Goal: Register for event/course

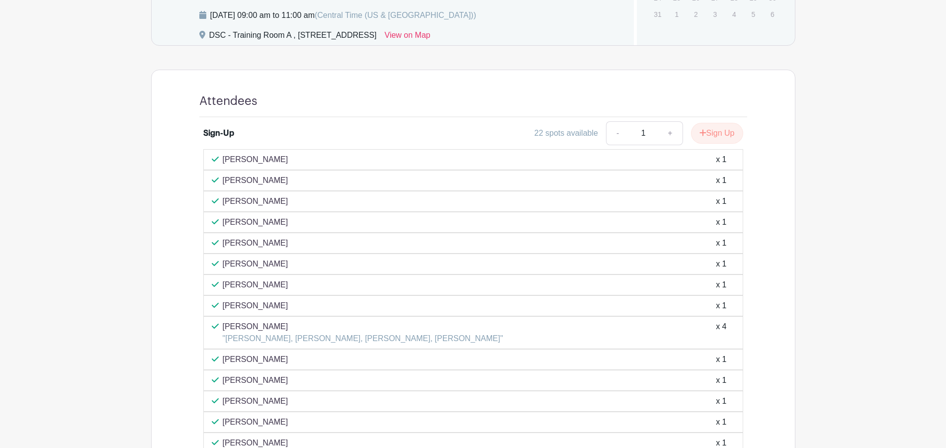
scroll to position [659, 0]
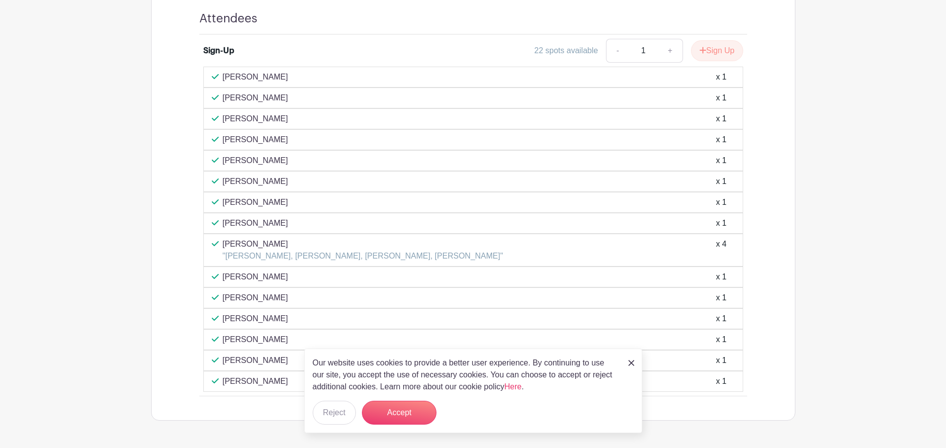
click at [168, 319] on div "Attendees Sign-Up 22 spots available - 1 + Sign Up [PERSON_NAME] x 1 [PERSON_NA…" at bounding box center [473, 203] width 644 height 433
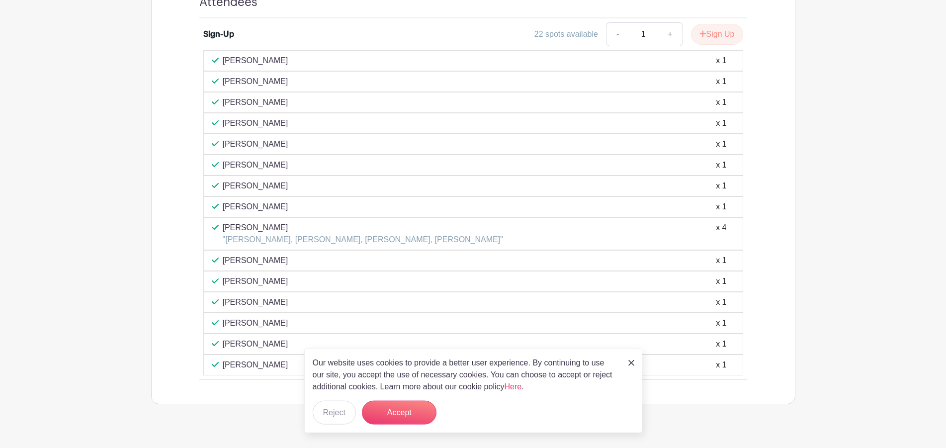
scroll to position [694, 0]
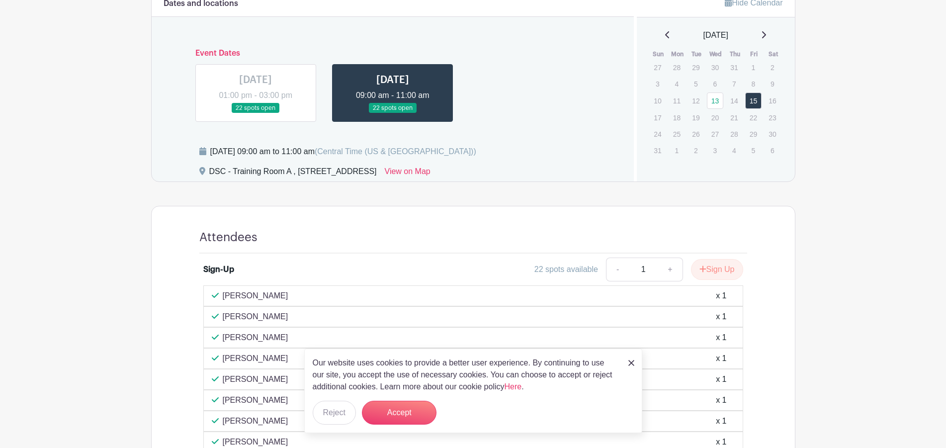
scroll to position [390, 0]
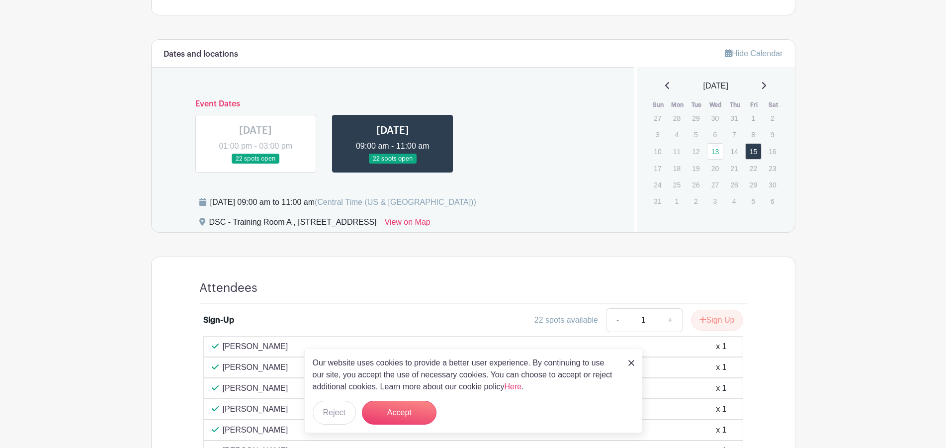
click at [255, 164] on link at bounding box center [255, 164] width 0 height 0
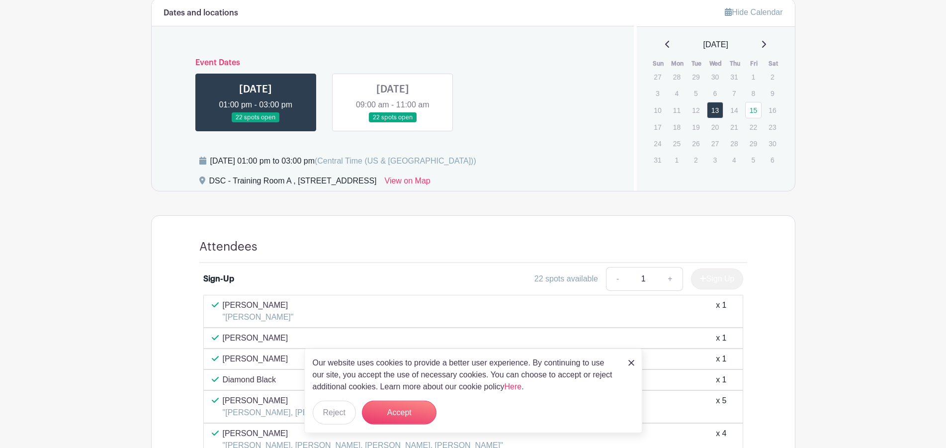
scroll to position [381, 0]
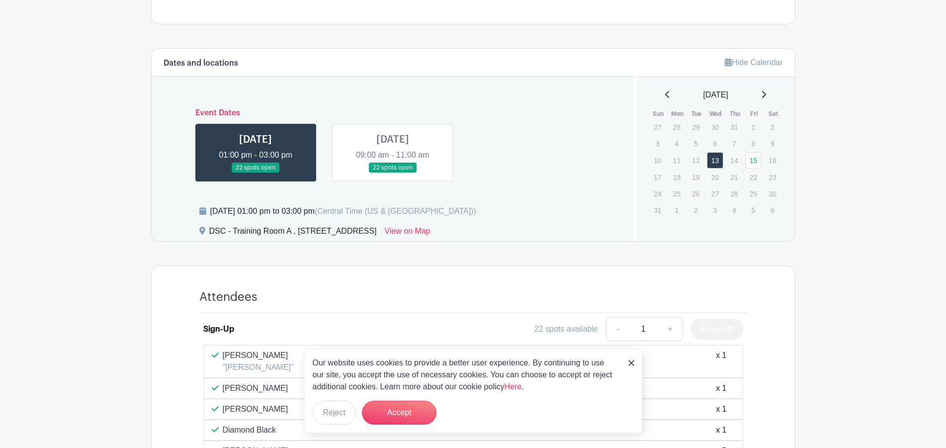
drag, startPoint x: 366, startPoint y: 144, endPoint x: 361, endPoint y: 124, distance: 20.6
click at [393, 173] on link at bounding box center [393, 173] width 0 height 0
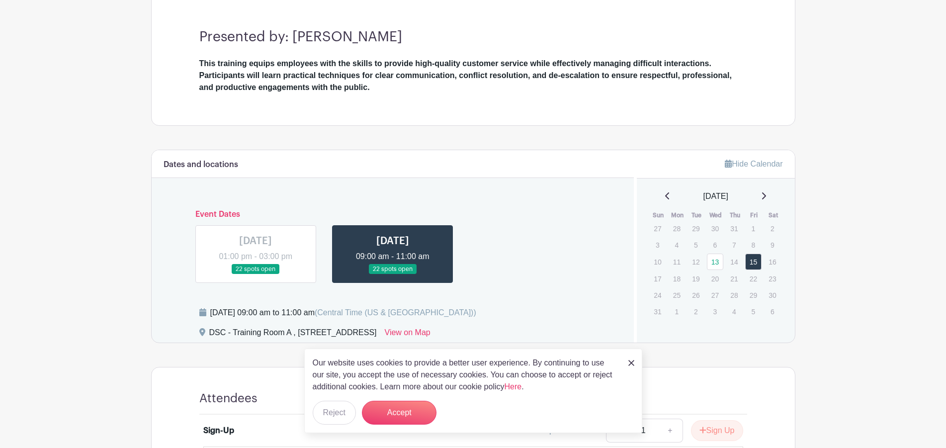
scroll to position [330, 0]
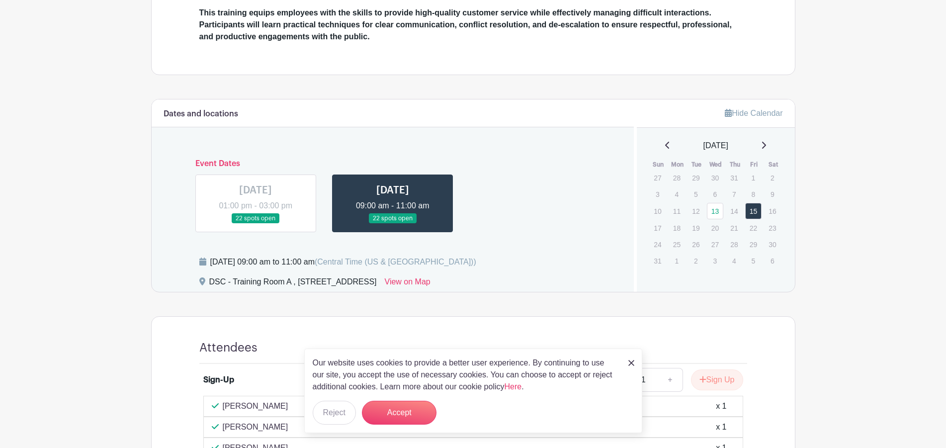
click at [96, 200] on main "Log In Sign Up for Free Training & Development Customer Service / De-Escalation…" at bounding box center [473, 255] width 946 height 1170
click at [65, 343] on main "Log In Sign Up for Free Training & Development Customer Service / De-Escalation…" at bounding box center [473, 255] width 946 height 1170
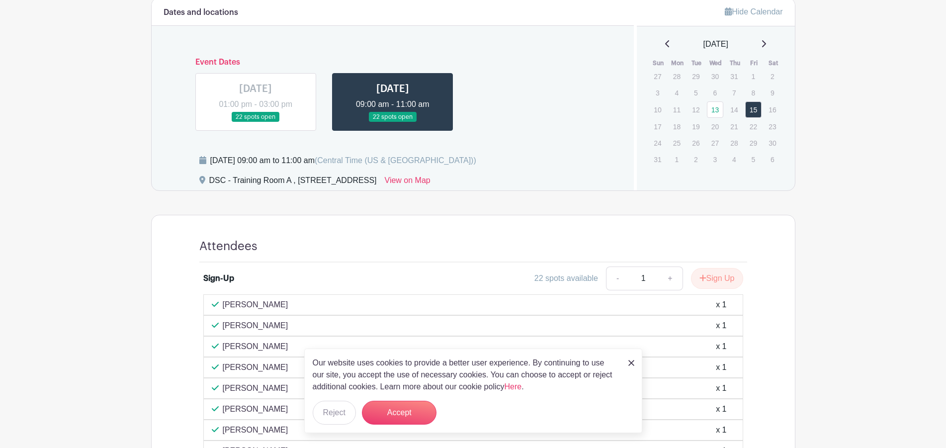
click at [632, 361] on img at bounding box center [631, 363] width 6 height 6
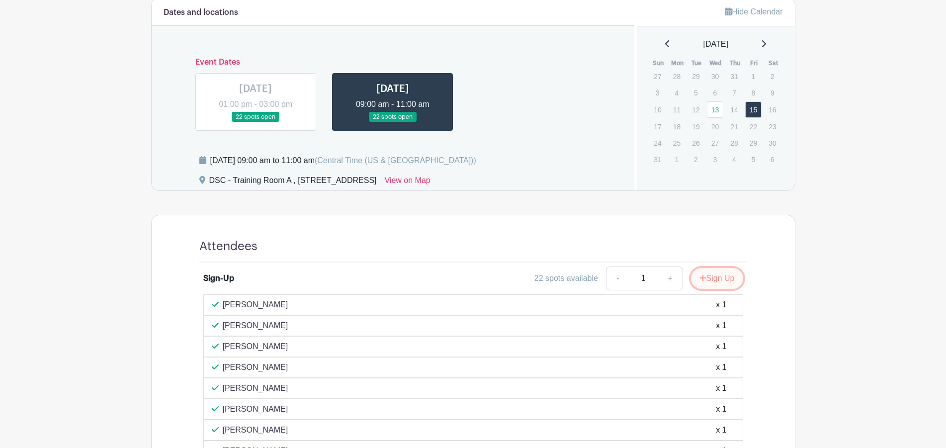
click at [707, 282] on button "Sign Up" at bounding box center [717, 278] width 52 height 21
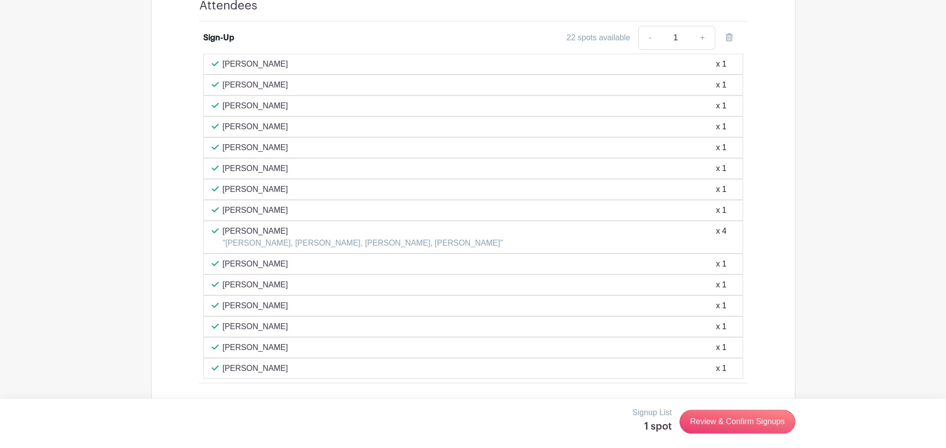
scroll to position [440, 0]
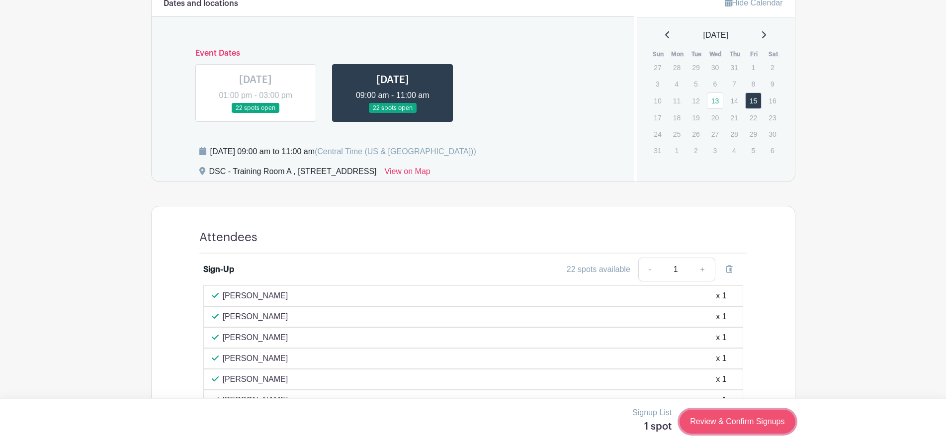
click at [731, 415] on link "Review & Confirm Signups" at bounding box center [736, 422] width 115 height 24
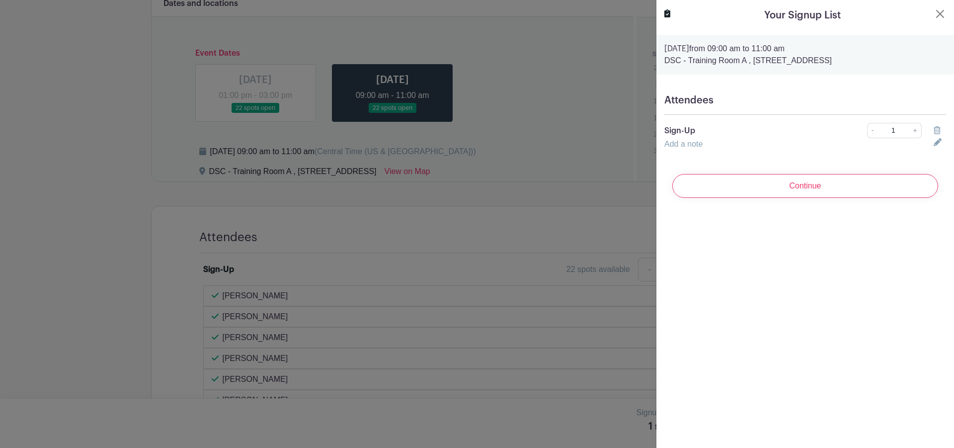
drag, startPoint x: 734, startPoint y: 185, endPoint x: 739, endPoint y: 193, distance: 9.0
click at [735, 185] on input "Continue" at bounding box center [805, 186] width 266 height 24
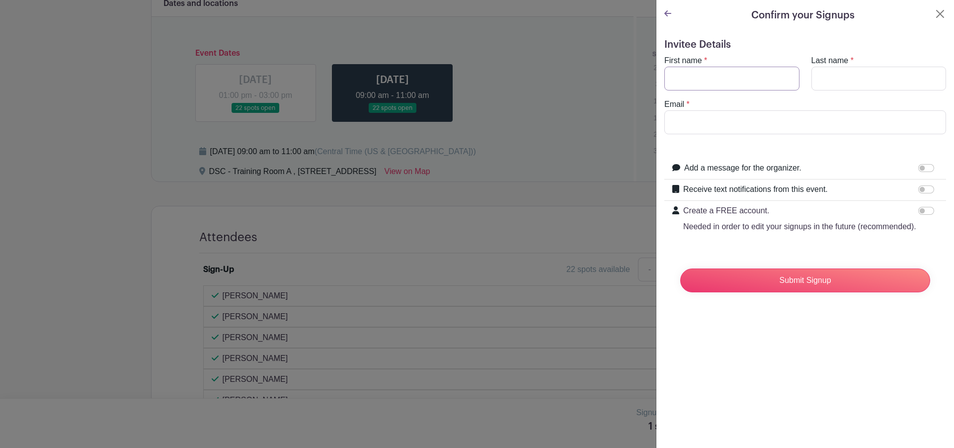
click at [713, 82] on input "First name" at bounding box center [731, 79] width 135 height 24
type input "[PERSON_NAME]"
type input "[EMAIL_ADDRESS][DOMAIN_NAME]"
click at [619, 130] on div at bounding box center [477, 224] width 954 height 448
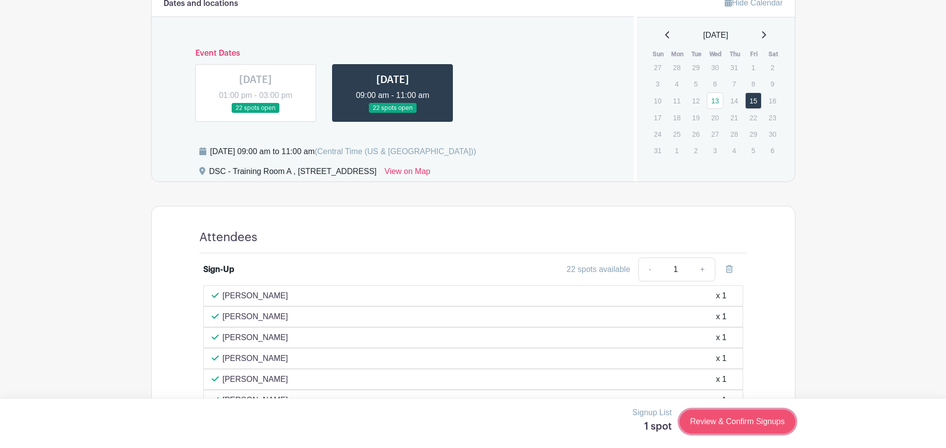
click at [715, 425] on link "Review & Confirm Signups" at bounding box center [736, 422] width 115 height 24
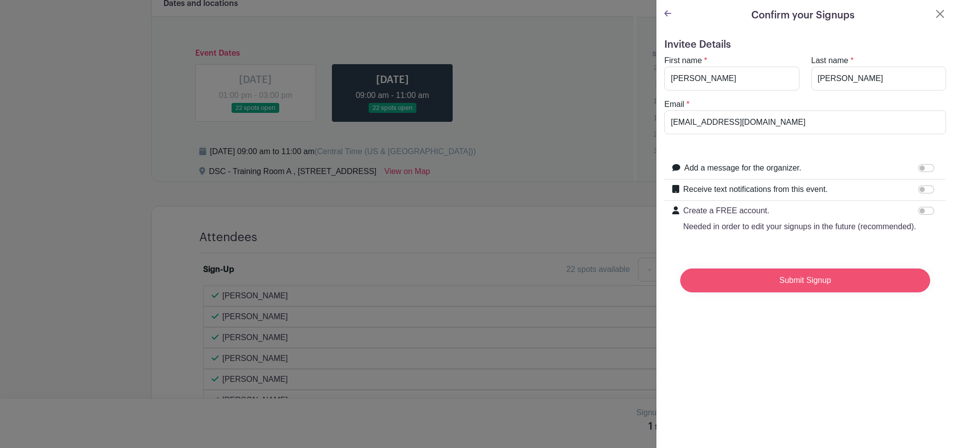
click at [791, 291] on input "Submit Signup" at bounding box center [805, 280] width 250 height 24
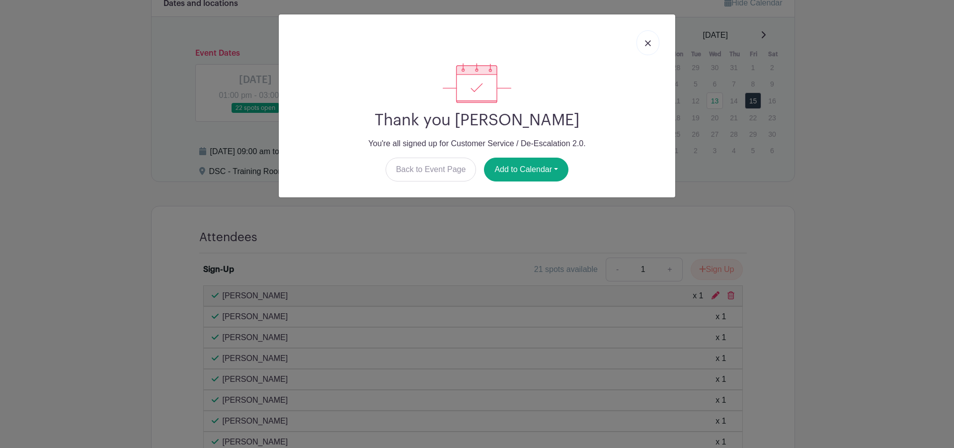
click at [648, 41] on img at bounding box center [648, 43] width 6 height 6
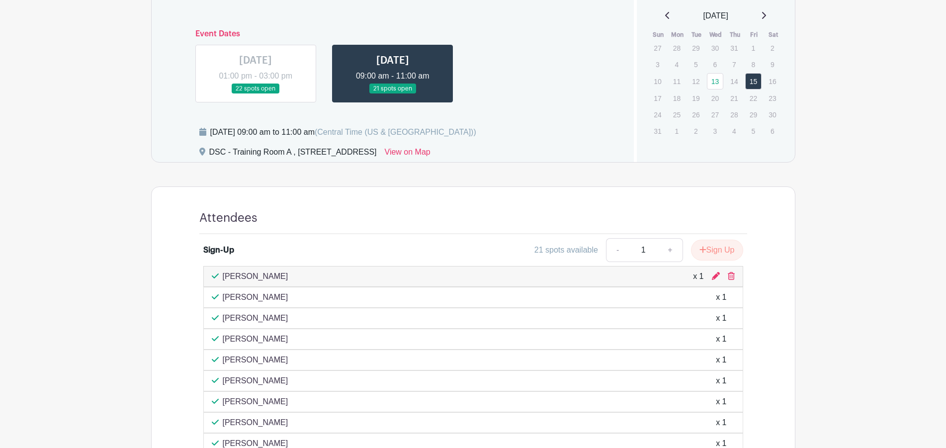
scroll to position [411, 0]
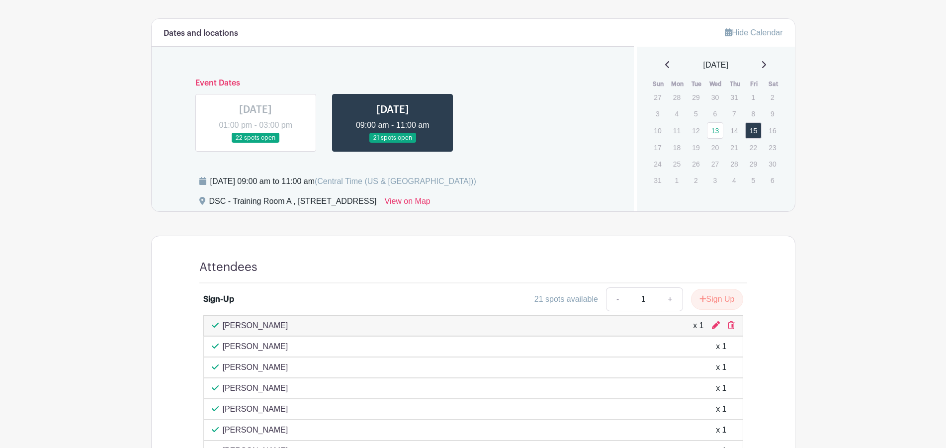
click at [255, 143] on link at bounding box center [255, 143] width 0 height 0
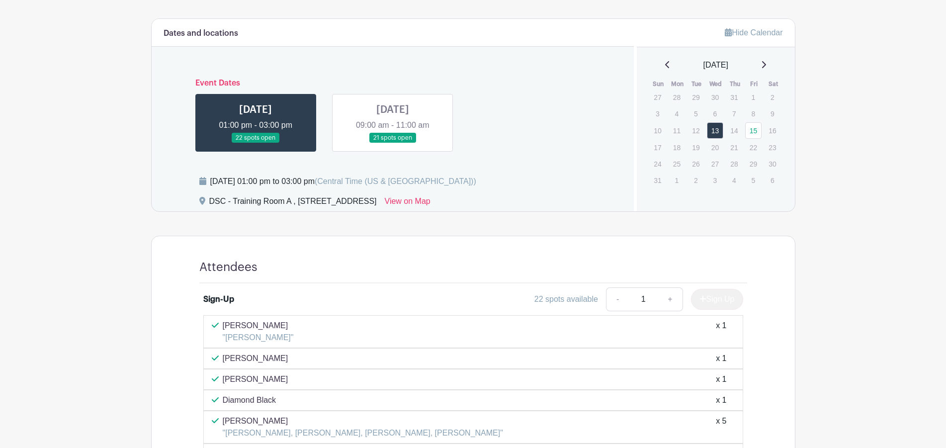
scroll to position [613, 0]
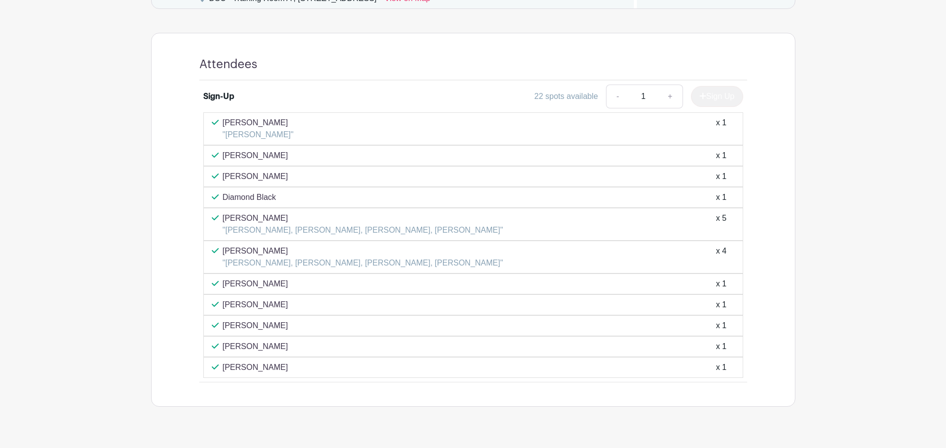
drag, startPoint x: 226, startPoint y: 218, endPoint x: 330, endPoint y: 208, distance: 104.3
click at [318, 208] on div "[PERSON_NAME] "[PERSON_NAME], [PERSON_NAME], [PERSON_NAME], [PERSON_NAME]" x 5" at bounding box center [473, 224] width 540 height 33
click at [434, 137] on div "[PERSON_NAME] "[PERSON_NAME]" x 1" at bounding box center [473, 129] width 523 height 24
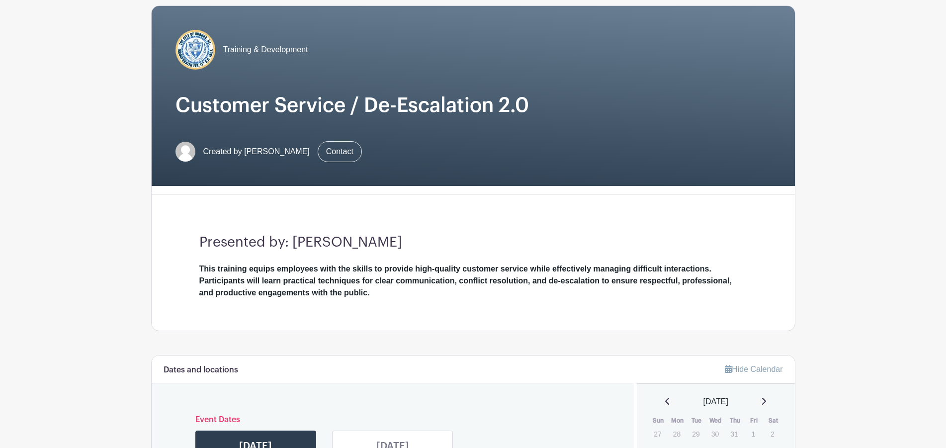
scroll to position [56, 0]
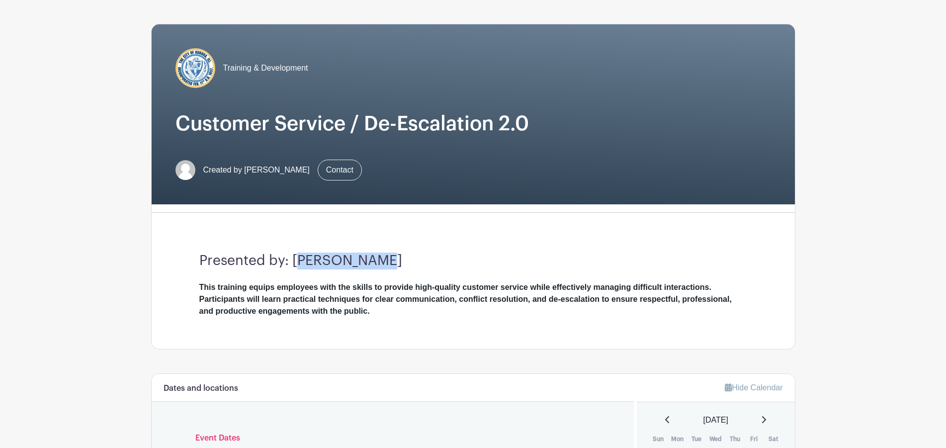
drag, startPoint x: 303, startPoint y: 256, endPoint x: 389, endPoint y: 265, distance: 86.5
click at [387, 265] on h3 "Presented by: [PERSON_NAME]" at bounding box center [473, 260] width 548 height 17
click at [421, 270] on div "Presented by: [PERSON_NAME] This training equips employees with the skills to p…" at bounding box center [472, 285] width 595 height 128
